Goal: Check status: Check status

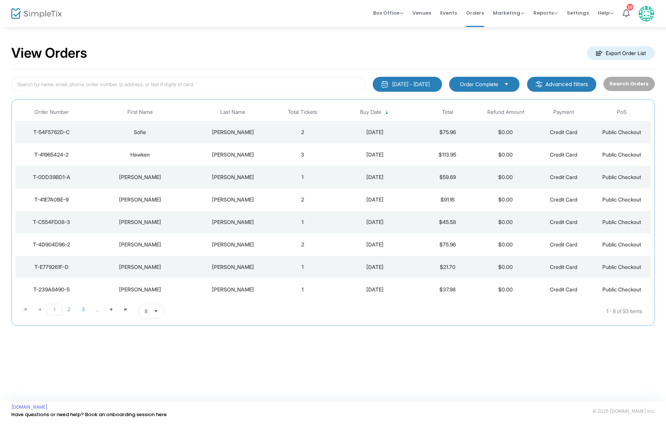
click at [239, 130] on div "[PERSON_NAME]" at bounding box center [233, 132] width 78 height 7
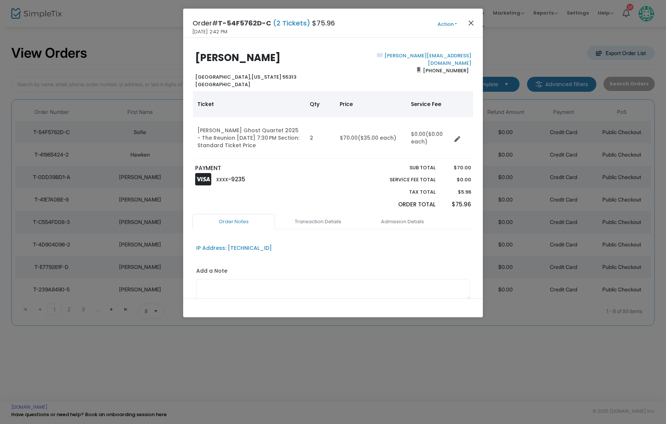
click at [471, 23] on button "Close" at bounding box center [472, 23] width 10 height 10
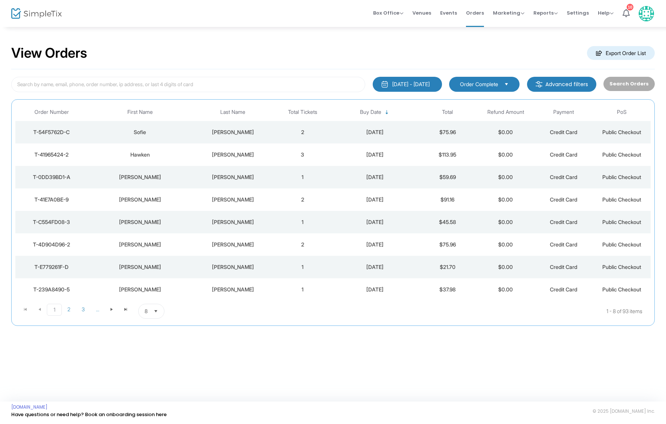
click at [249, 200] on div "[PERSON_NAME]" at bounding box center [233, 199] width 78 height 7
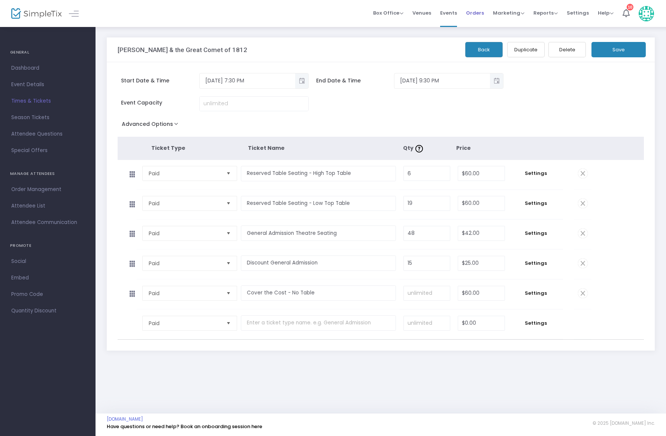
click at [476, 10] on span "Orders" at bounding box center [475, 12] width 18 height 19
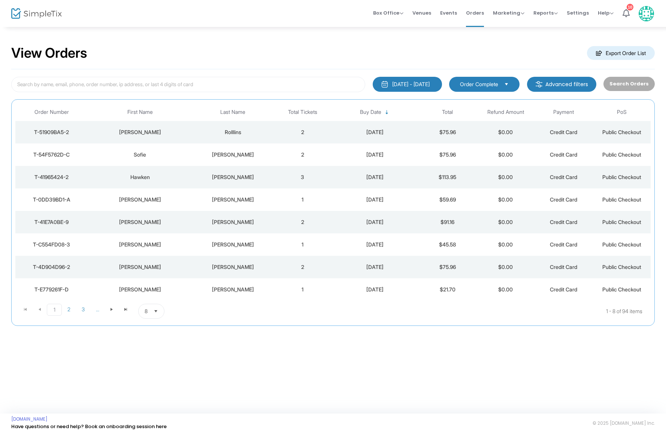
click at [233, 129] on div "Rolllins" at bounding box center [233, 132] width 78 height 7
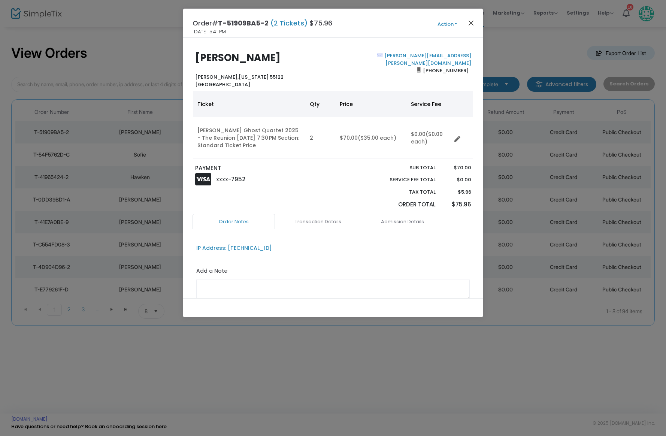
click at [472, 23] on button "Close" at bounding box center [472, 23] width 10 height 10
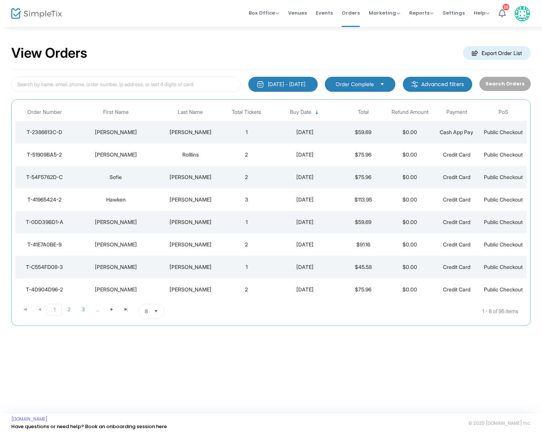
click at [183, 129] on div "[PERSON_NAME]" at bounding box center [190, 132] width 61 height 7
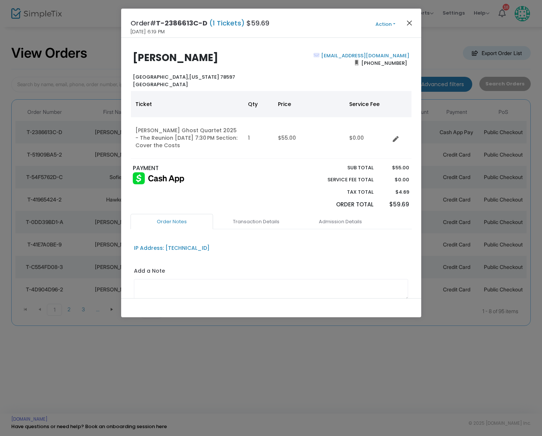
click at [410, 23] on button "Close" at bounding box center [409, 23] width 10 height 10
